Goal: Information Seeking & Learning: Find contact information

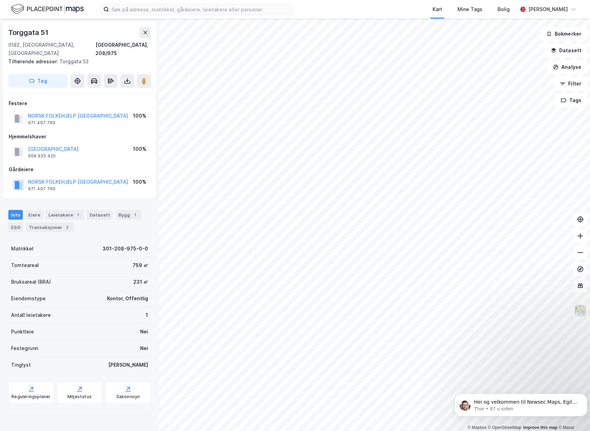
click at [358, 431] on html "Kart Mine Tags Bolig [PERSON_NAME] © Mapbox © OpenStreetMap Improve this map © …" at bounding box center [295, 215] width 590 height 431
click at [306, 431] on html "Kart Mine Tags Bolig [PERSON_NAME] © Mapbox © OpenStreetMap Improve this map © …" at bounding box center [295, 215] width 590 height 431
click at [70, 112] on div "© Mapbox © OpenStreetMap Improve this map © [STREET_ADDRESS][GEOGRAPHIC_DATA] T…" at bounding box center [295, 225] width 590 height 412
click at [142, 375] on div "© Mapbox © OpenStreetMap Improve this map © [STREET_ADDRESS][GEOGRAPHIC_DATA] T…" at bounding box center [295, 225] width 590 height 412
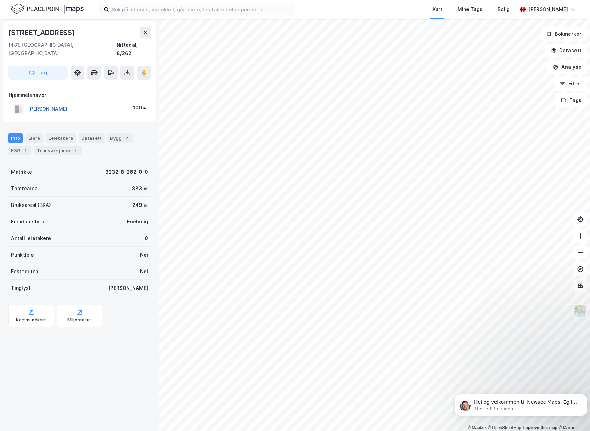
click at [0, 0] on button "[PERSON_NAME]" at bounding box center [0, 0] width 0 height 0
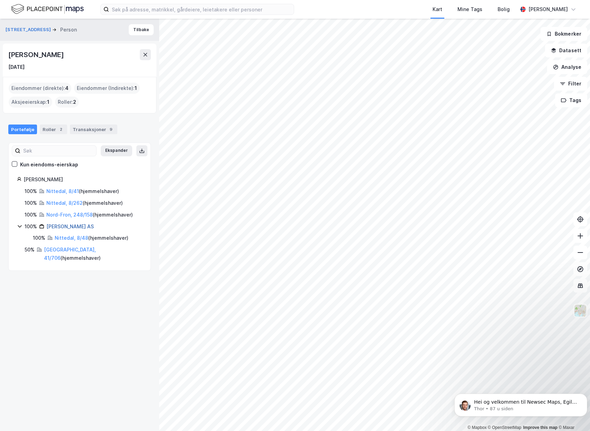
click at [65, 224] on link "[PERSON_NAME] AS" at bounding box center [69, 227] width 47 height 6
